Goal: Browse casually: Explore the website without a specific task or goal

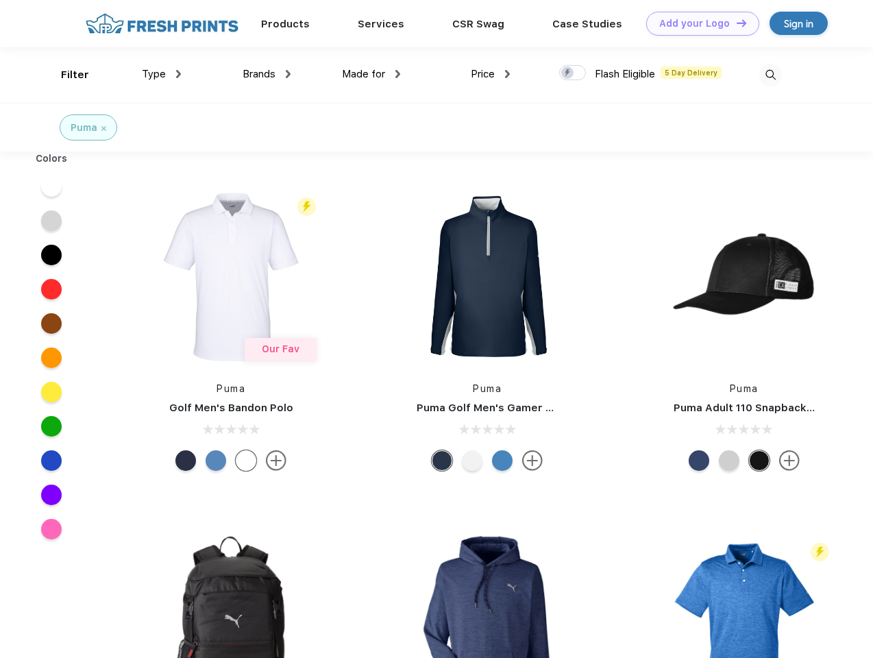
scroll to position [1, 0]
click at [698, 23] on link "Add your Logo Design Tool" at bounding box center [702, 24] width 113 height 24
click at [0, 0] on div "Design Tool" at bounding box center [0, 0] width 0 height 0
click at [735, 23] on link "Add your Logo Design Tool" at bounding box center [702, 24] width 113 height 24
click at [66, 75] on div "Filter" at bounding box center [75, 75] width 28 height 16
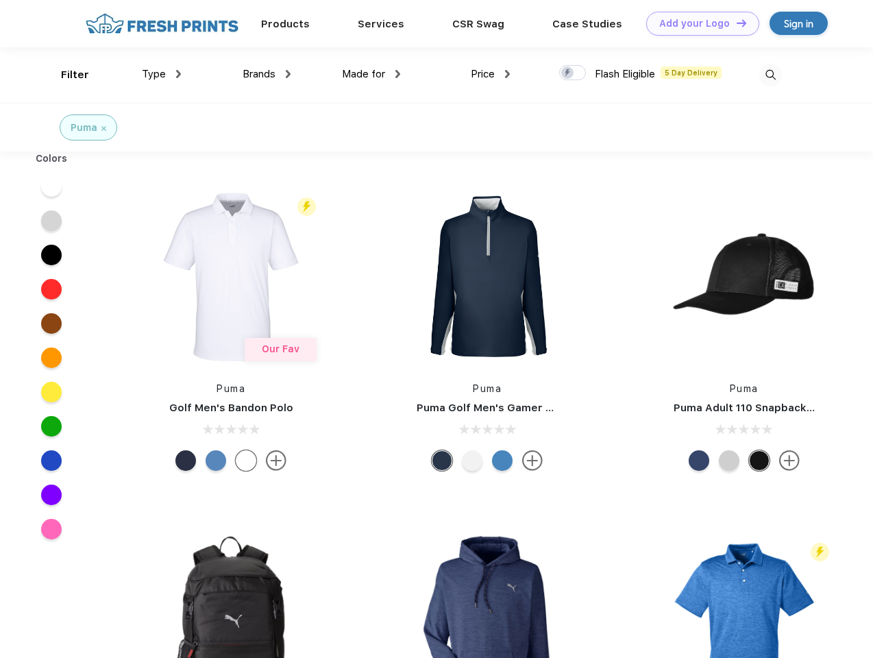
click at [162, 74] on span "Type" at bounding box center [154, 74] width 24 height 12
click at [267, 74] on span "Brands" at bounding box center [259, 74] width 33 height 12
click at [371, 74] on span "Made for" at bounding box center [363, 74] width 43 height 12
click at [491, 74] on span "Price" at bounding box center [483, 74] width 24 height 12
click at [573, 73] on div at bounding box center [572, 72] width 27 height 15
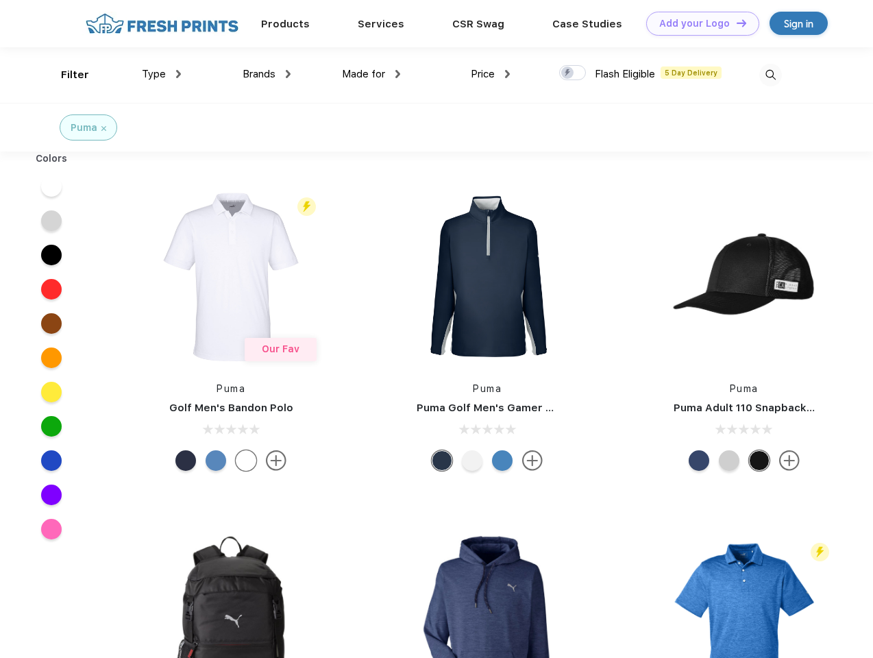
click at [568, 73] on input "checkbox" at bounding box center [563, 68] width 9 height 9
click at [770, 75] on img at bounding box center [770, 75] width 23 height 23
